Goal: Find specific page/section: Find specific page/section

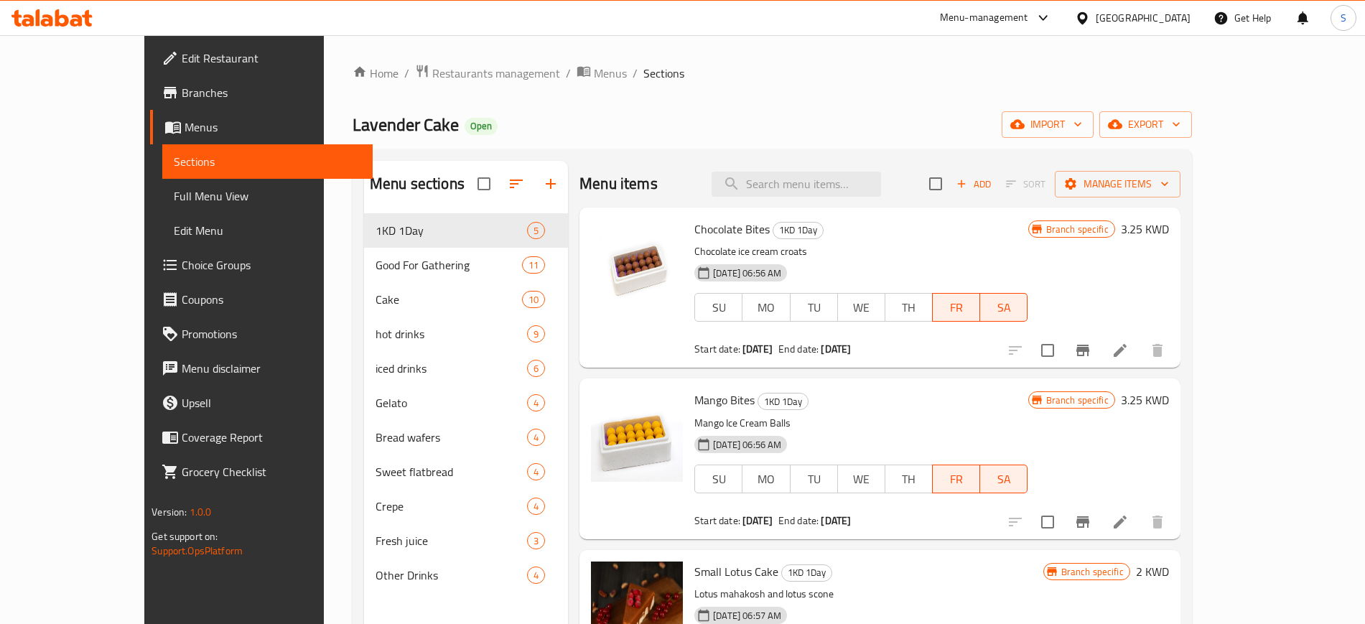
click at [1192, 78] on ol "Home / Restaurants management / Menus / Sections" at bounding box center [772, 73] width 839 height 19
click at [432, 80] on span "Restaurants management" at bounding box center [496, 73] width 128 height 17
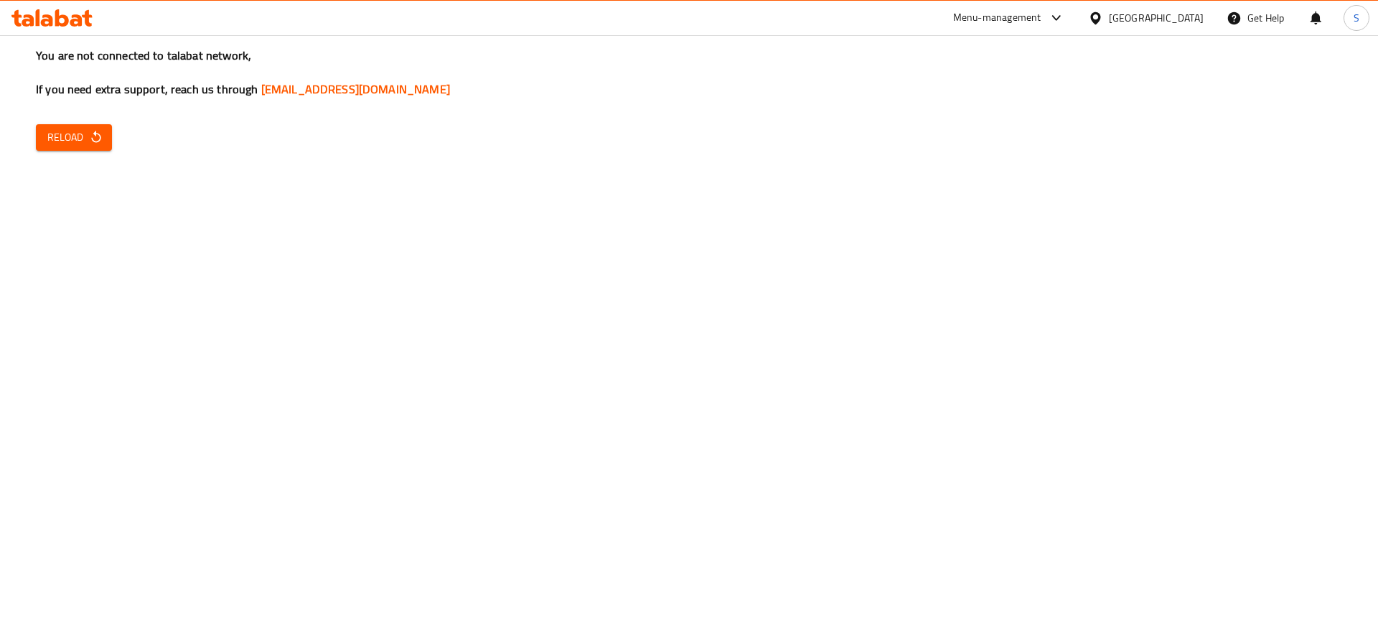
click at [74, 136] on span "Reload" at bounding box center [73, 138] width 53 height 18
click at [93, 137] on icon "button" at bounding box center [96, 137] width 14 height 14
